Goal: Understand process/instructions

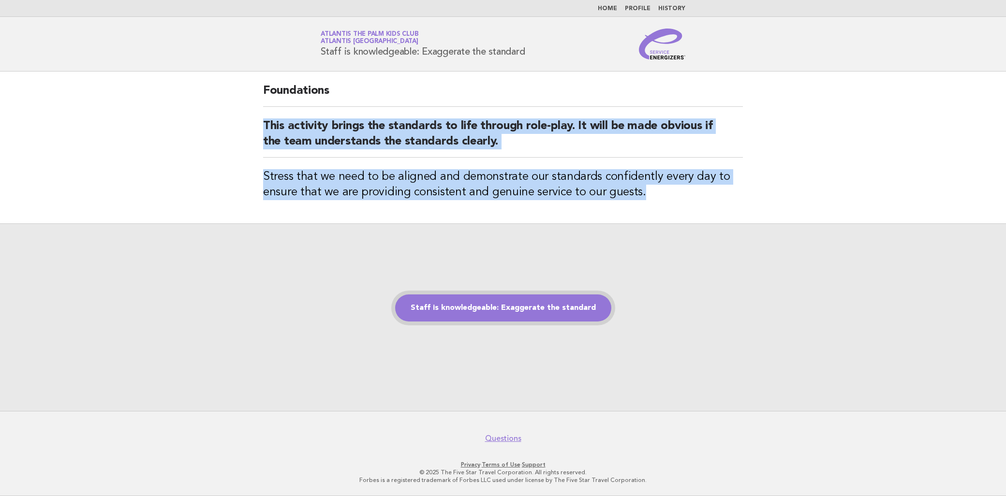
click at [548, 315] on link "Staff is knowledgeable: Exaggerate the standard" at bounding box center [503, 308] width 216 height 27
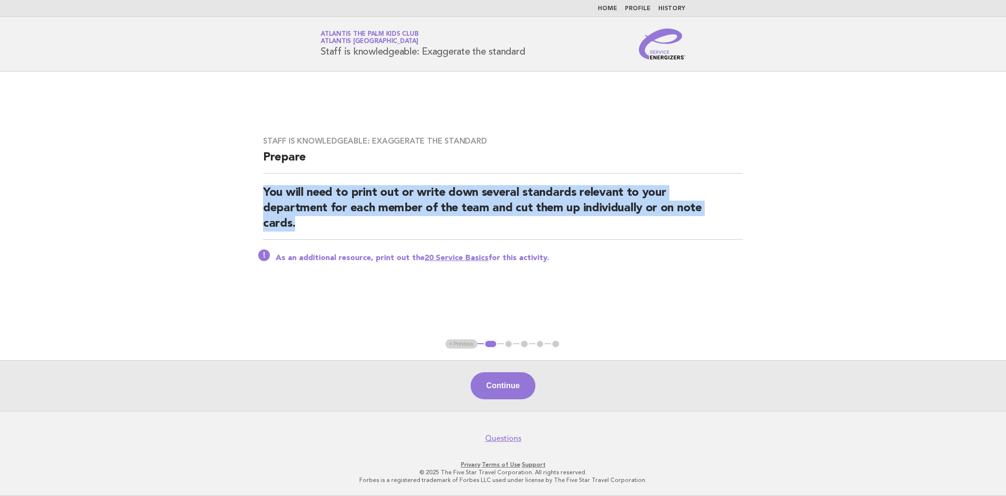
drag, startPoint x: 258, startPoint y: 184, endPoint x: 355, endPoint y: 218, distance: 102.3
click at [355, 218] on div "Staff is knowledgeable: Exaggerate the standard Prepare You will need to print …" at bounding box center [503, 206] width 503 height 162
drag, startPoint x: 355, startPoint y: 218, endPoint x: 613, endPoint y: 221, distance: 257.9
click at [613, 221] on h2 "You will need to print out or write down several standards relevant to your dep…" at bounding box center [503, 212] width 480 height 55
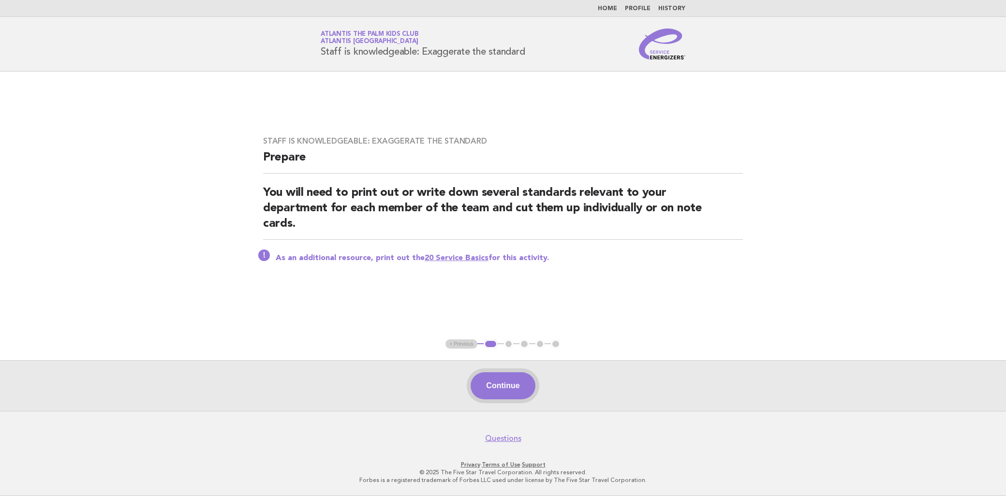
click at [509, 383] on button "Continue" at bounding box center [503, 385] width 64 height 27
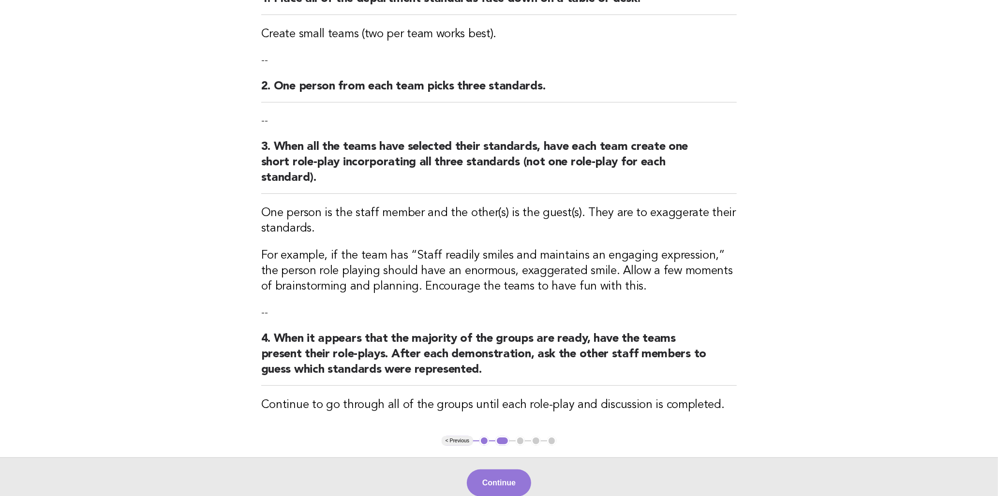
scroll to position [238, 0]
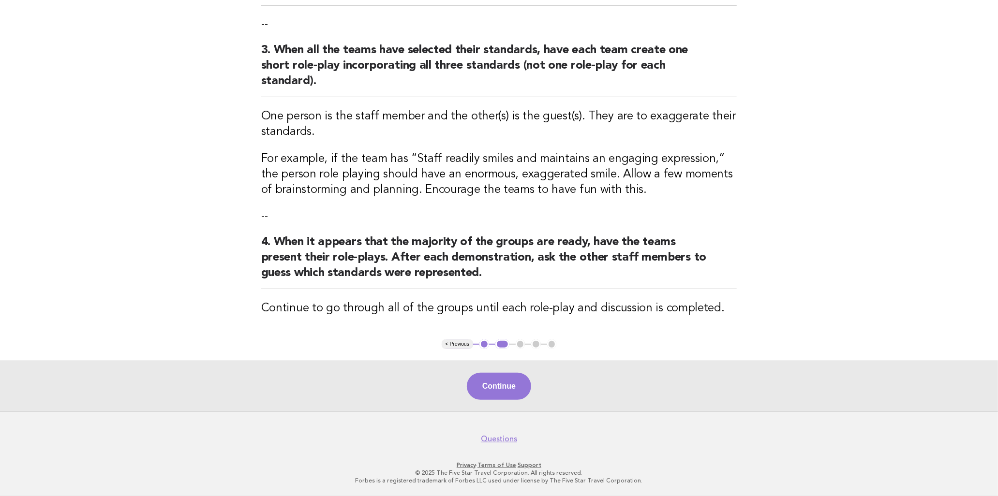
click at [454, 345] on button "< Previous" at bounding box center [457, 345] width 31 height 10
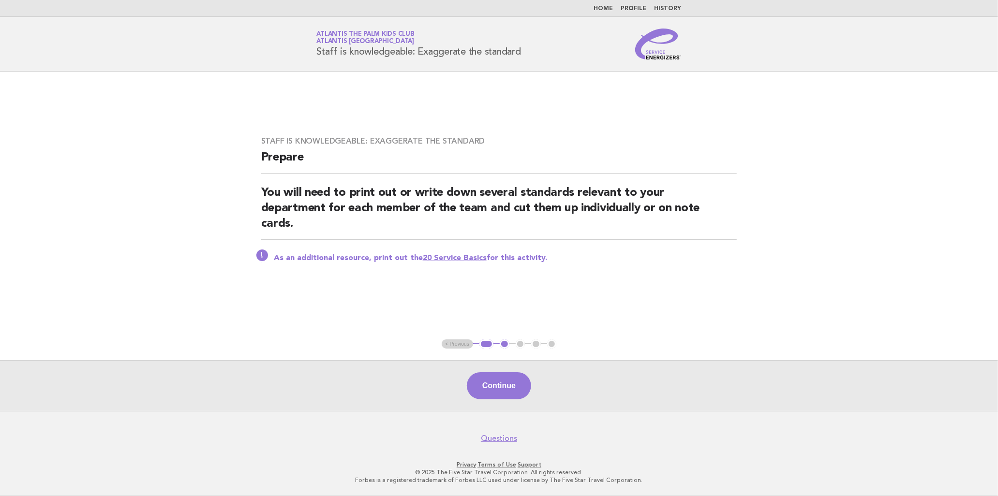
scroll to position [0, 0]
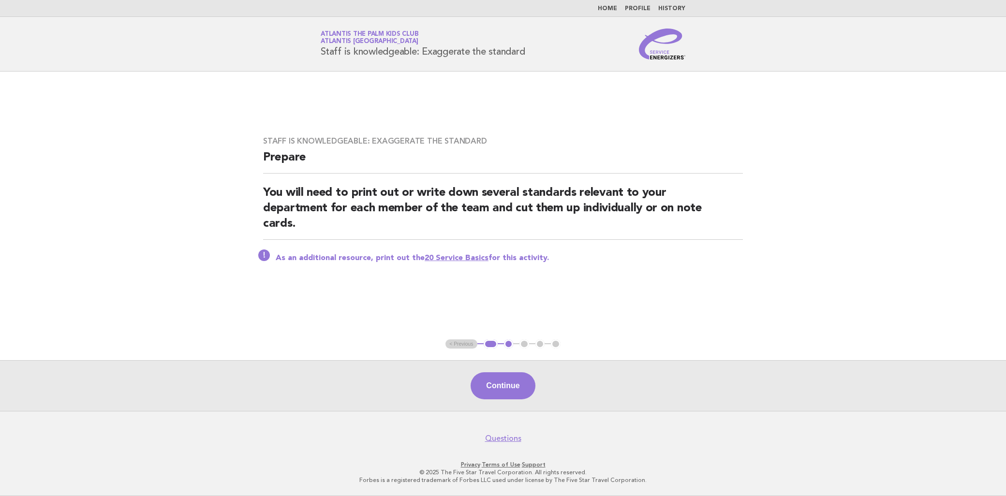
click at [464, 258] on link "20 Service Basics" at bounding box center [457, 258] width 64 height 8
click at [483, 397] on button "Continue" at bounding box center [503, 385] width 64 height 27
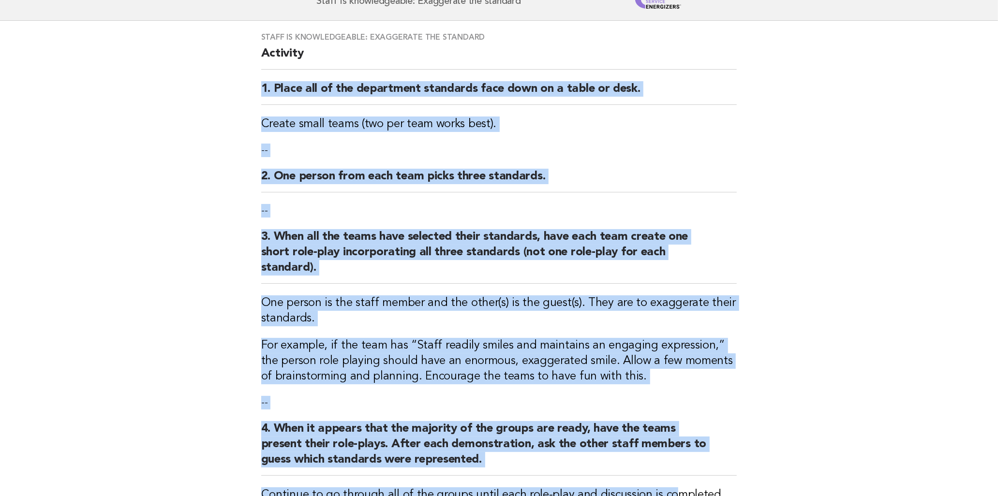
scroll to position [238, 0]
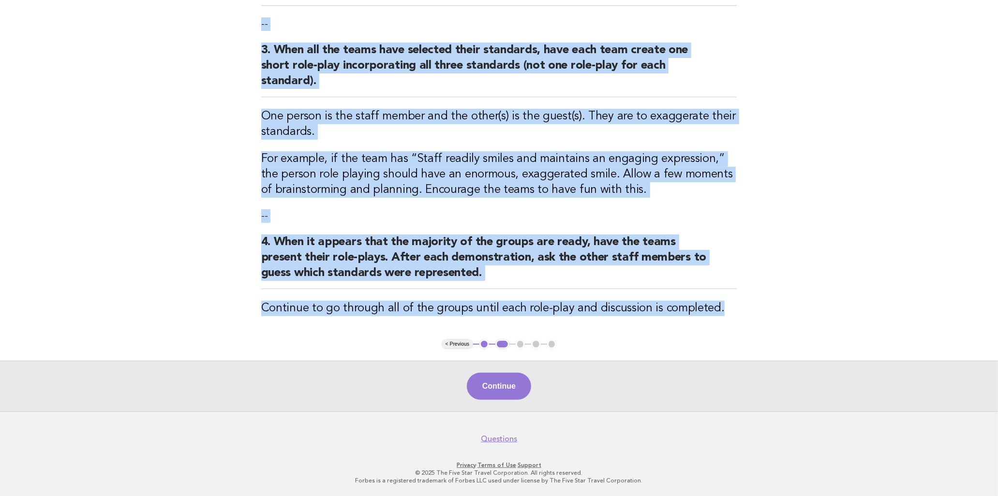
drag, startPoint x: 245, startPoint y: 138, endPoint x: 722, endPoint y: 316, distance: 508.8
click at [722, 316] on main "Staff is knowledgeable: Exaggerate the standard Activity 1. Place all of the de…" at bounding box center [499, 123] width 998 height 578
copy div "1. Place all of the department standards face down on a table or desk. Create s…"
click at [512, 388] on button "Continue" at bounding box center [499, 386] width 64 height 27
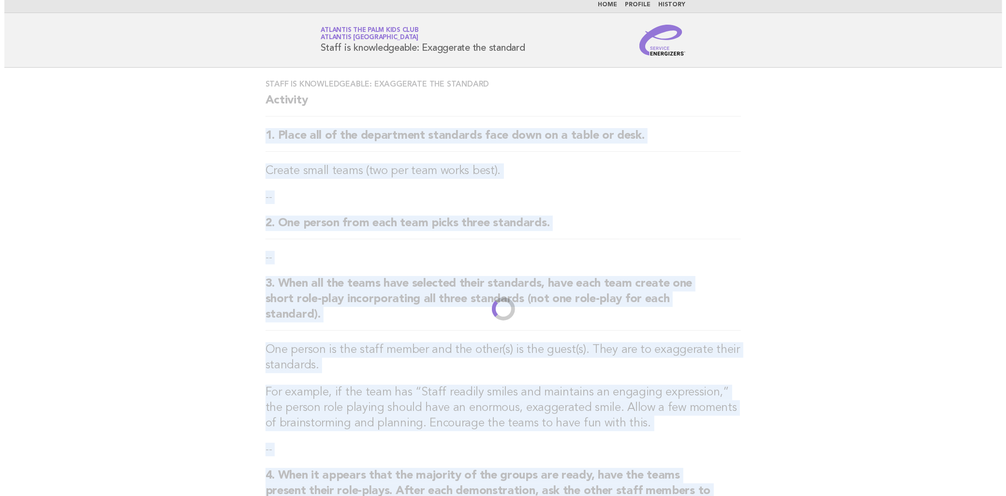
scroll to position [0, 0]
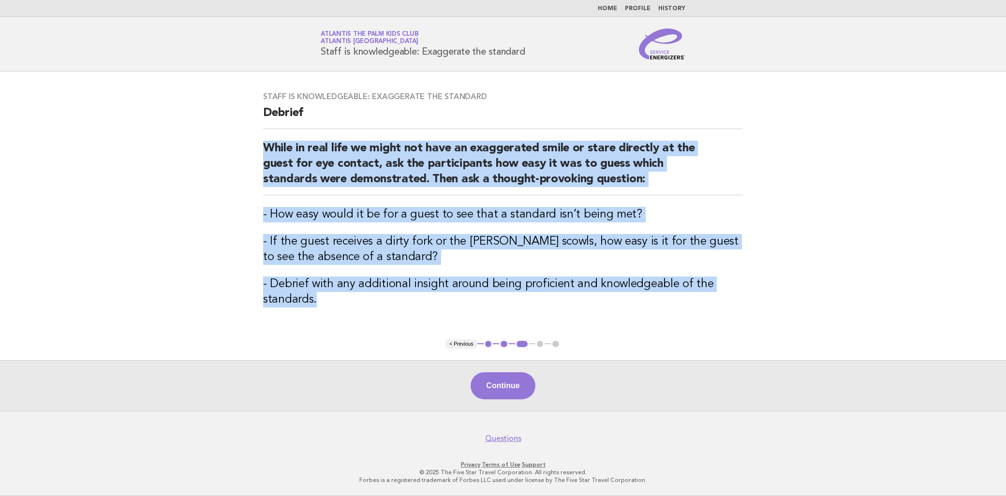
drag, startPoint x: 266, startPoint y: 145, endPoint x: 373, endPoint y: 297, distance: 185.6
click at [373, 297] on div "Staff is knowledgeable: Exaggerate the standard Debrief While in real life we m…" at bounding box center [503, 205] width 503 height 251
copy div "While in real life we might not have an exaggerated smile or stare directly at …"
